Goal: Transaction & Acquisition: Subscribe to service/newsletter

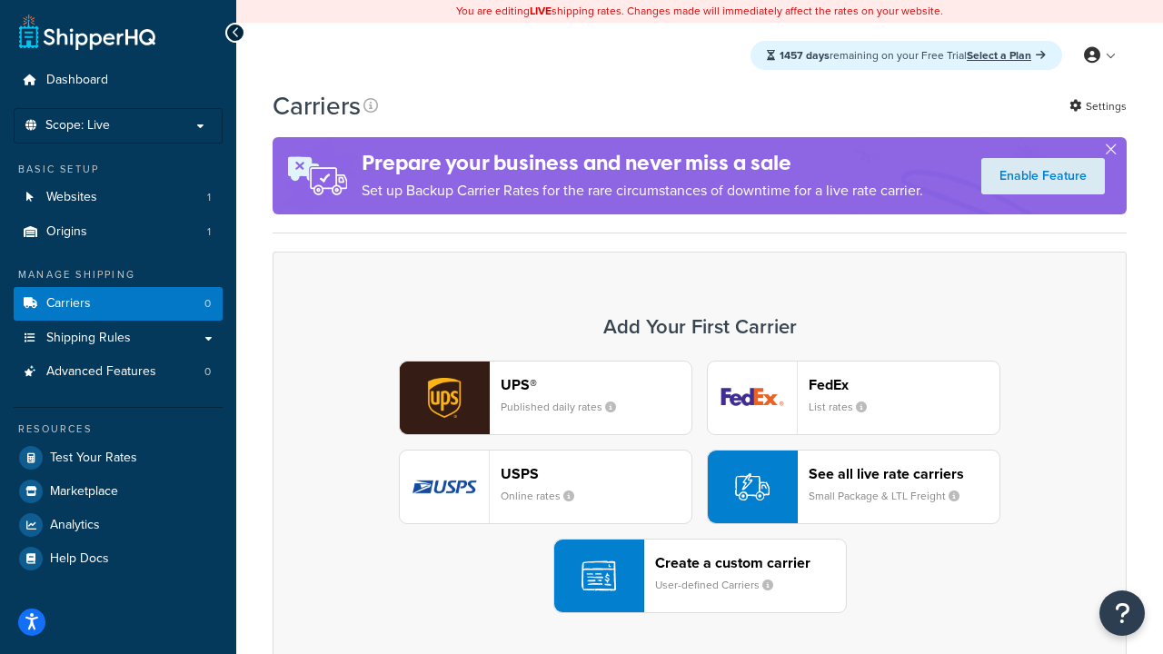
click at [699, 487] on div "UPS® Published daily rates FedEx List rates USPS Online rates See all live rate…" at bounding box center [700, 487] width 816 height 252
click at [904, 384] on header "FedEx" at bounding box center [903, 384] width 191 height 17
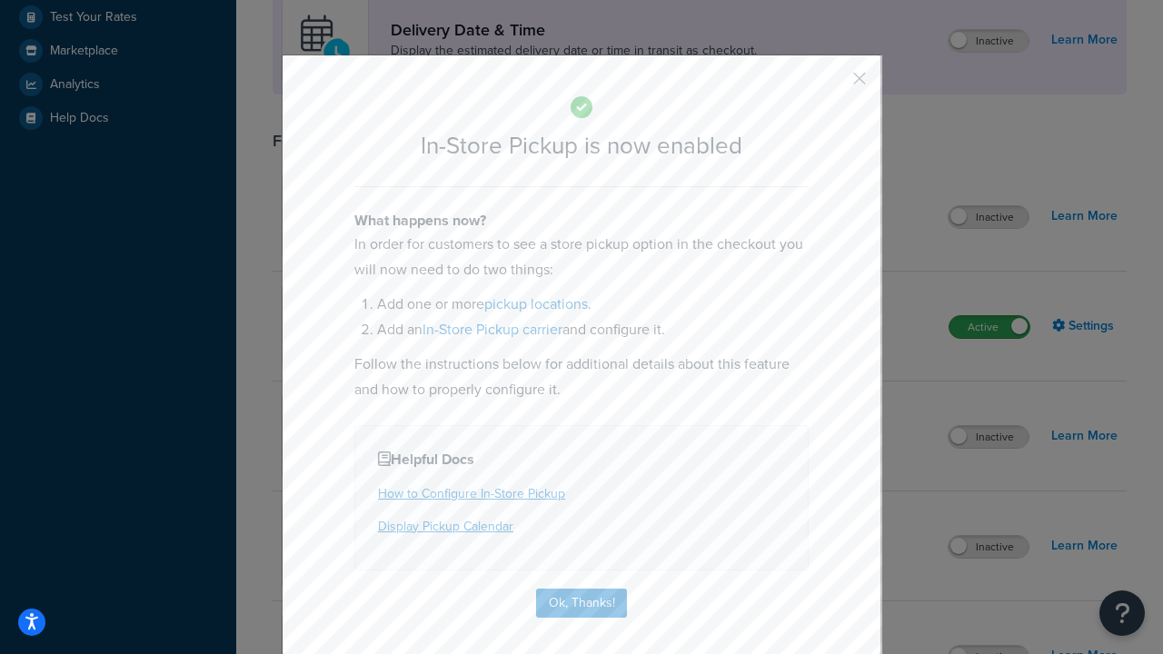
scroll to position [510, 0]
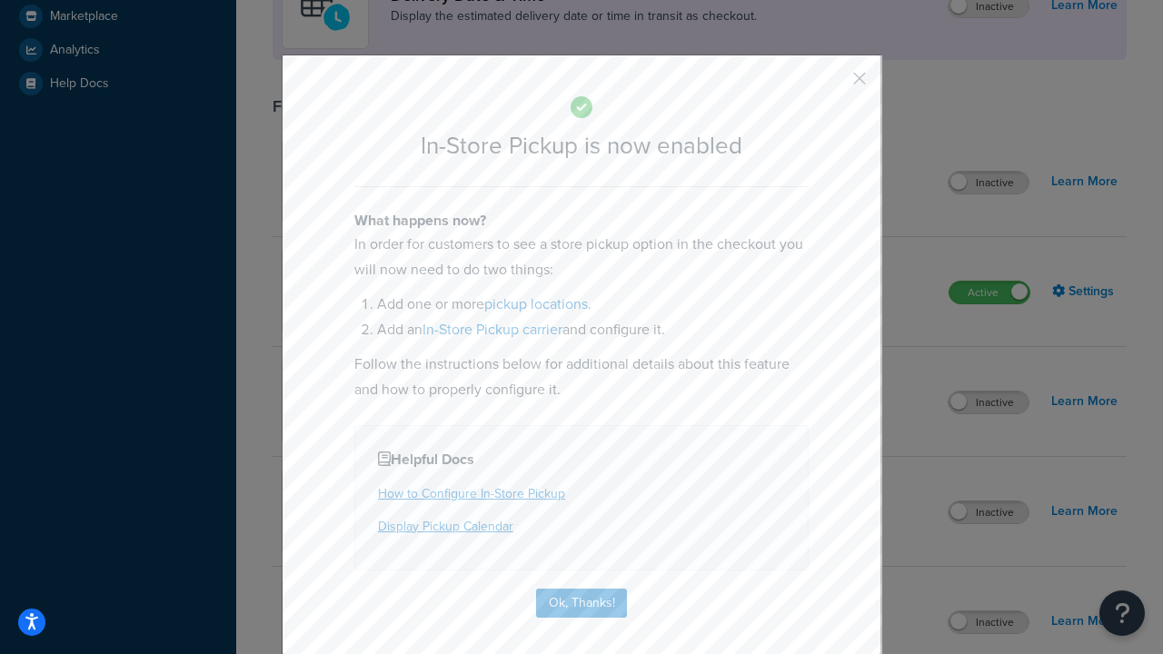
click at [832, 84] on button "button" at bounding box center [832, 85] width 5 height 5
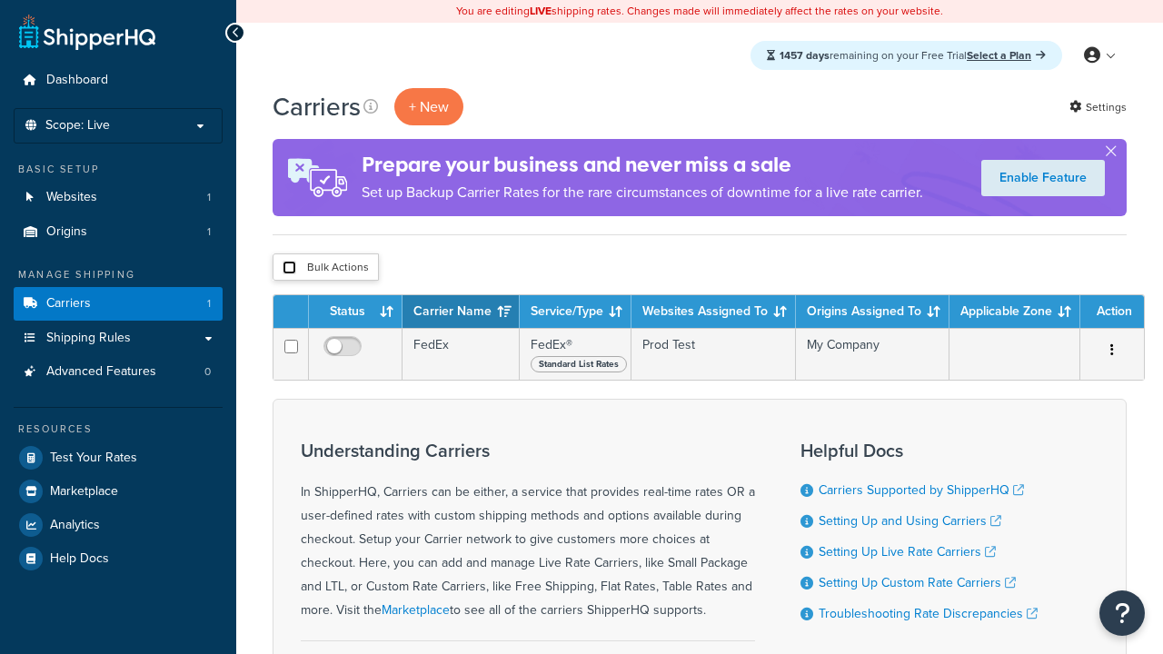
click at [289, 268] on input "checkbox" at bounding box center [289, 268] width 14 height 14
checkbox input "true"
click at [0, 0] on button "Delete" at bounding box center [0, 0] width 0 height 0
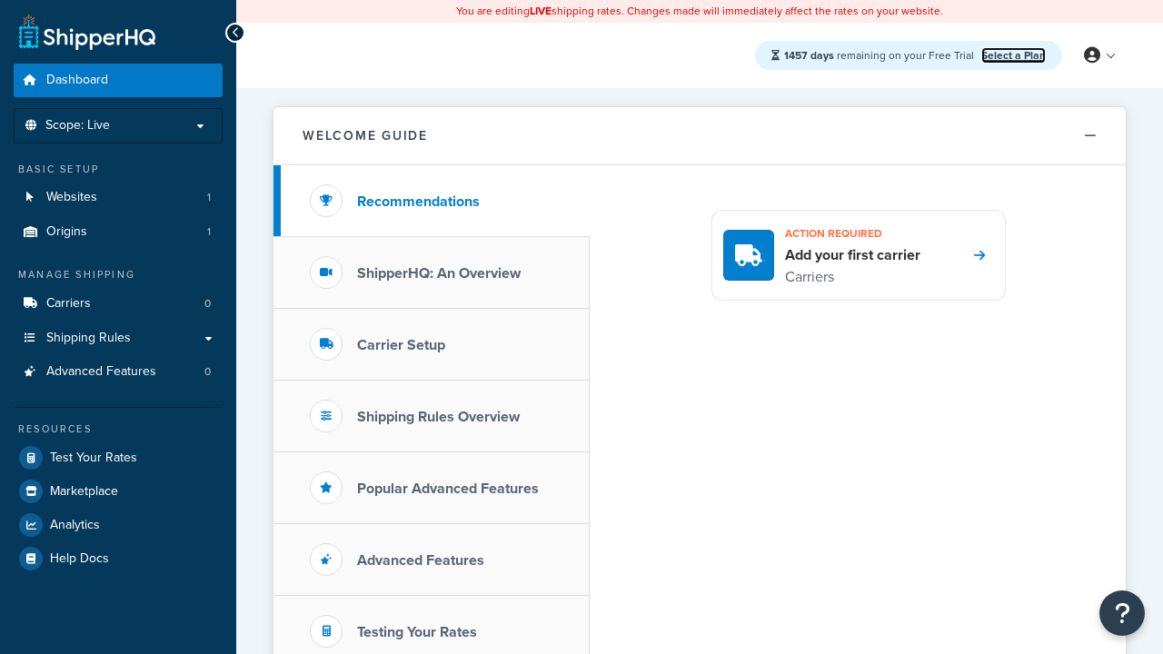
click at [1013, 54] on link "Select a Plan" at bounding box center [1013, 55] width 64 height 16
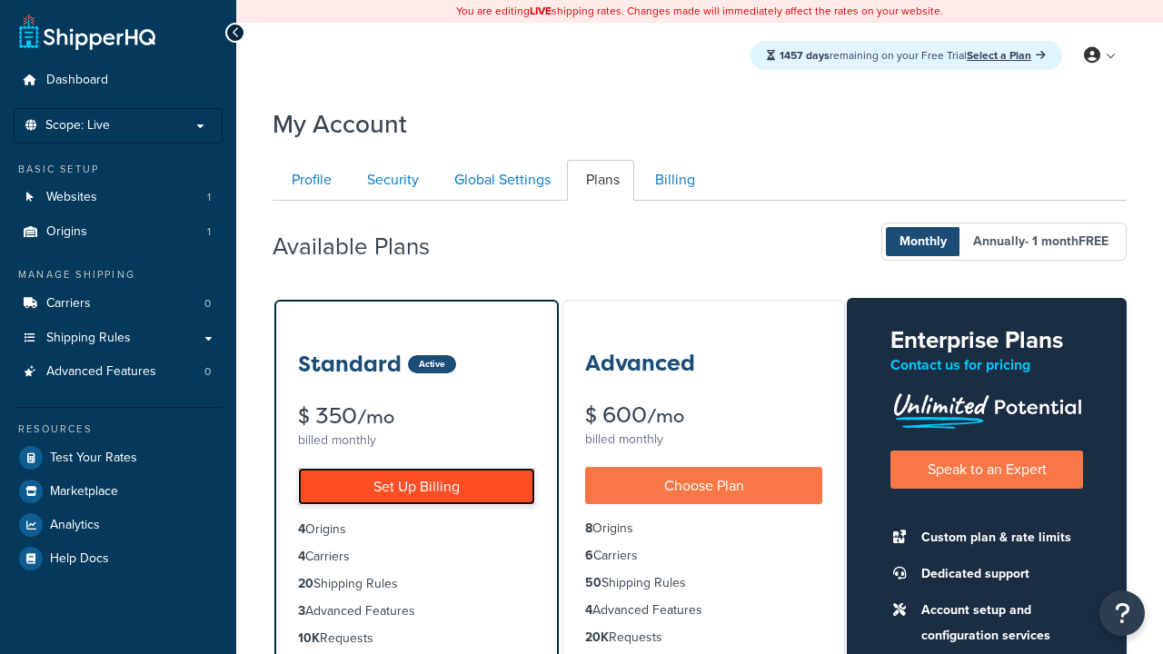
click at [416, 486] on link "Set Up Billing" at bounding box center [416, 486] width 237 height 37
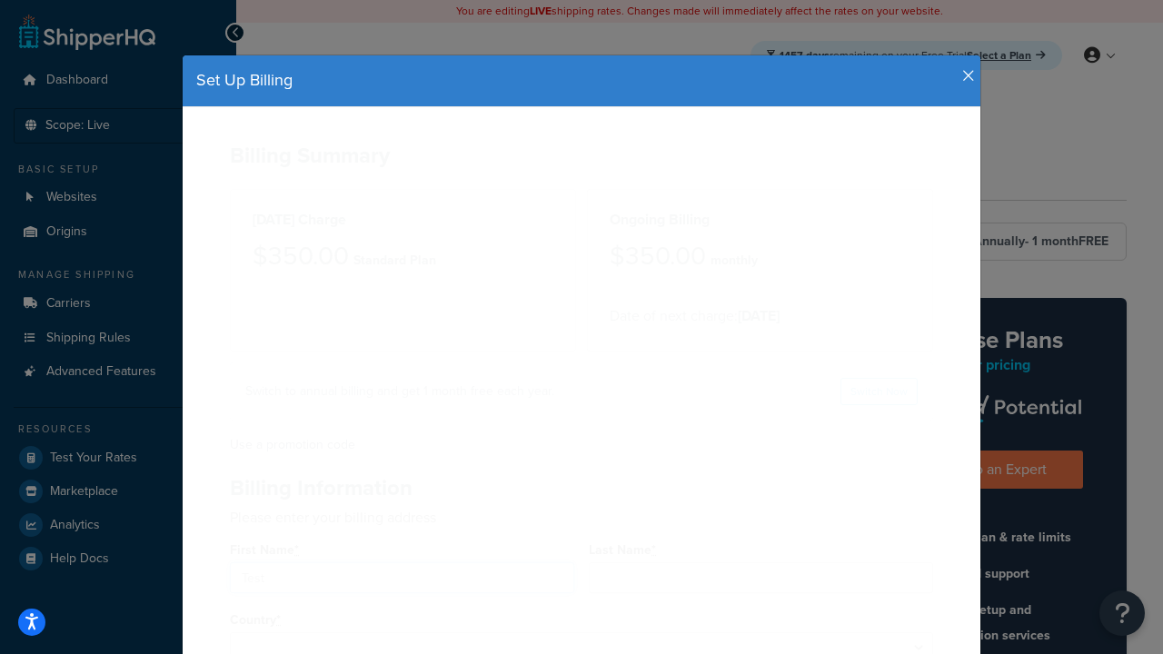
type input "Test"
type input "[STREET_ADDRESS]"
type input "[GEOGRAPHIC_DATA]"
type input "78628"
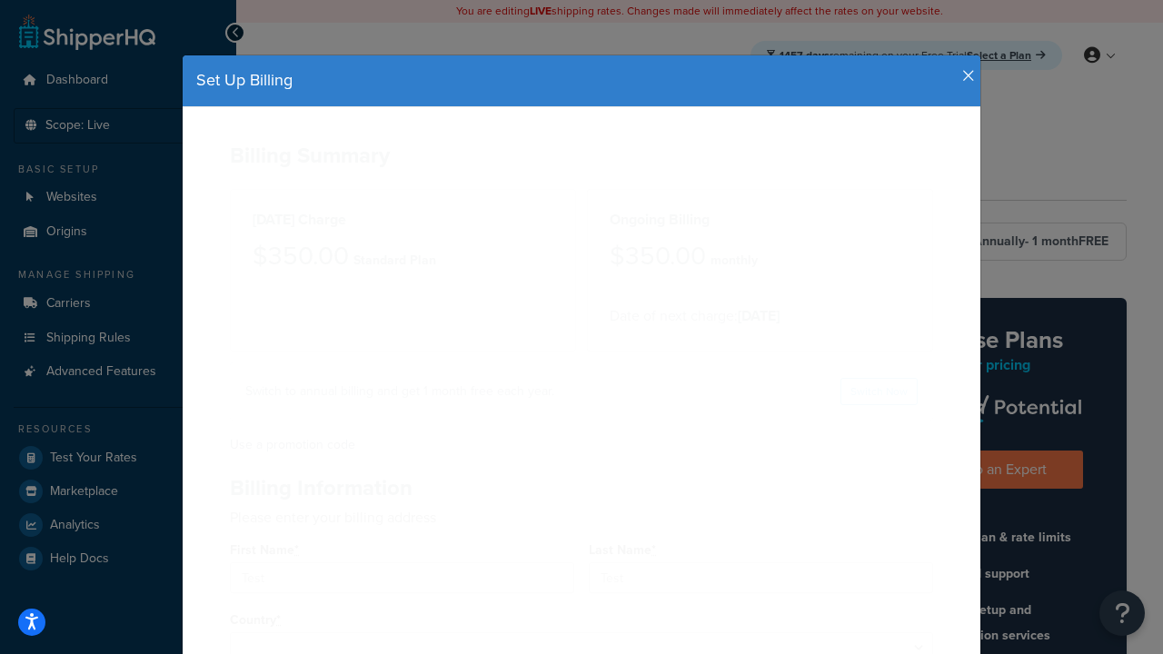
select select "1000"
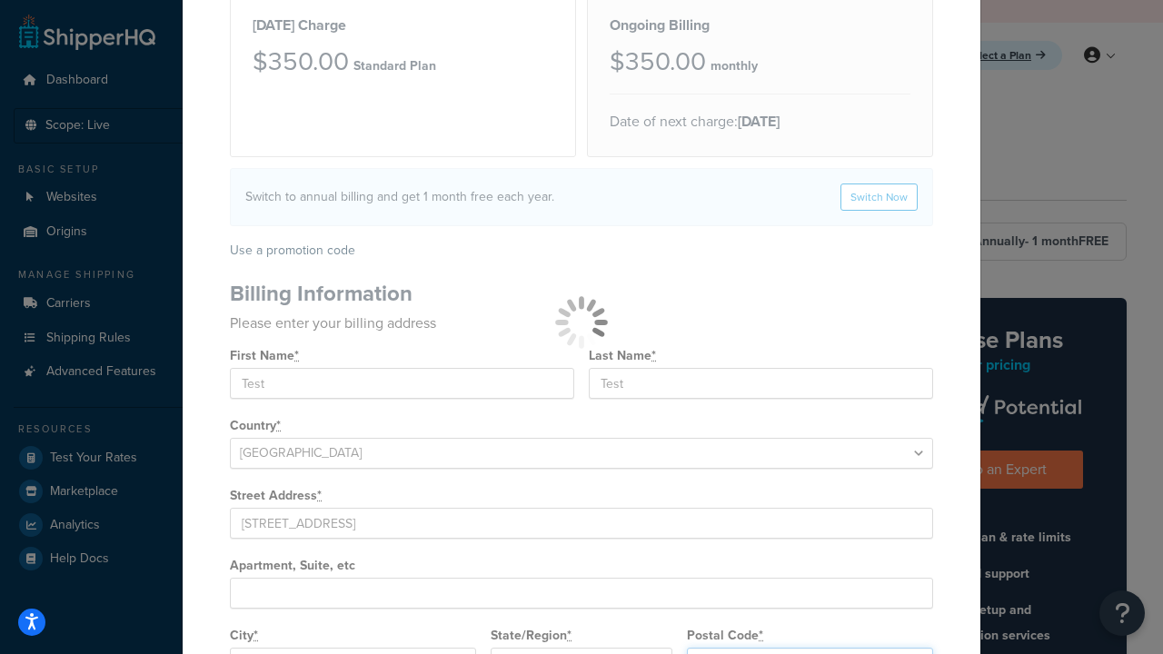
select select
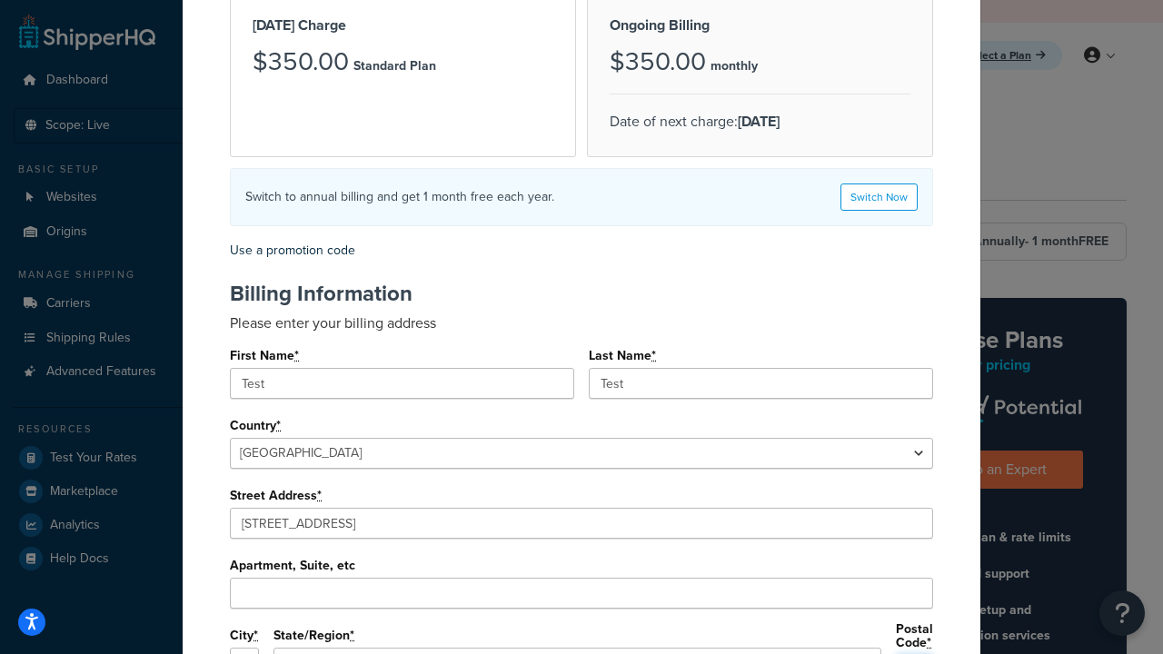
type input "78628"
